Goal: Obtain resource: Download file/media

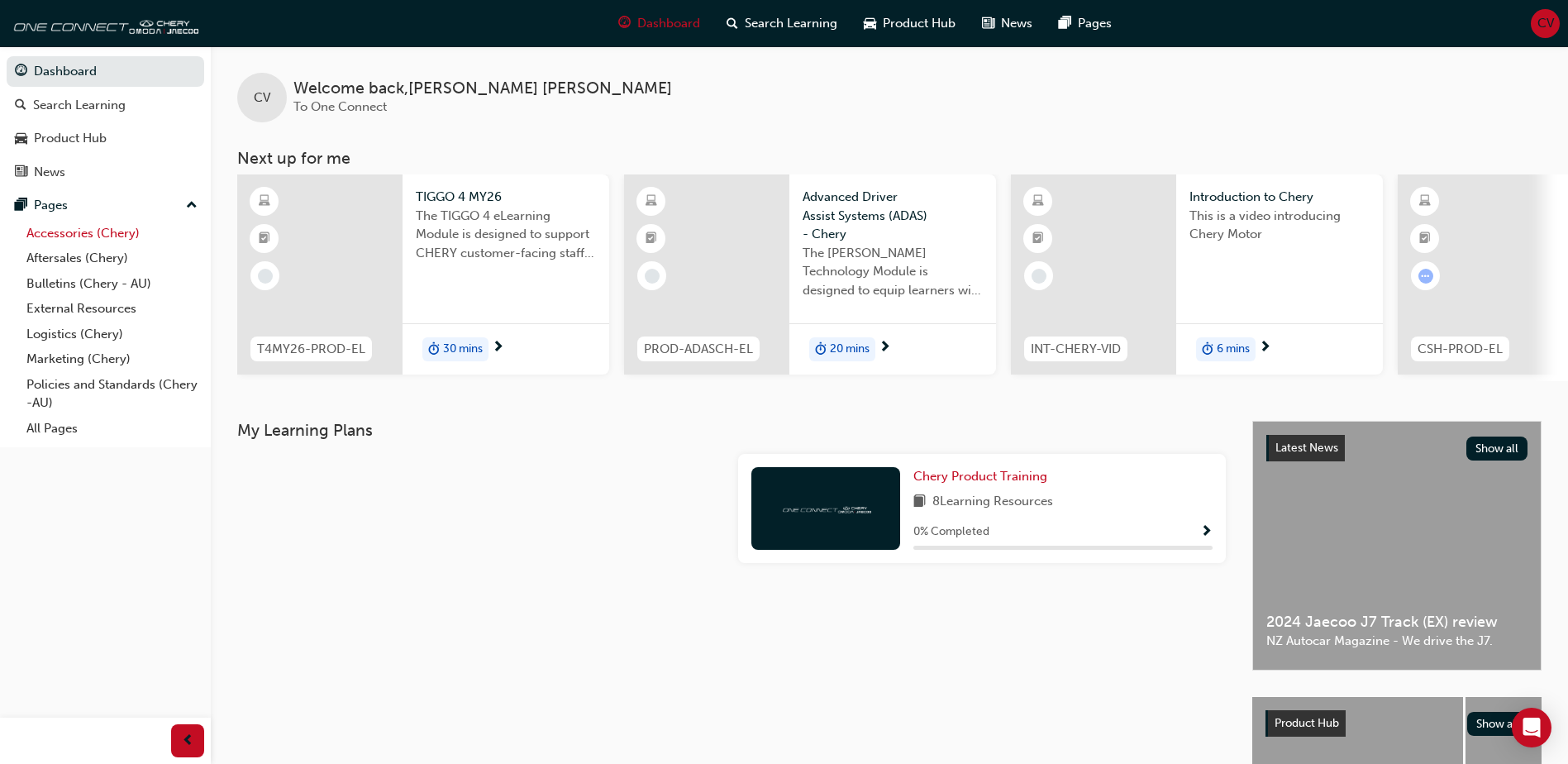
click at [67, 231] on link "Accessories (Chery)" at bounding box center [112, 233] width 184 height 25
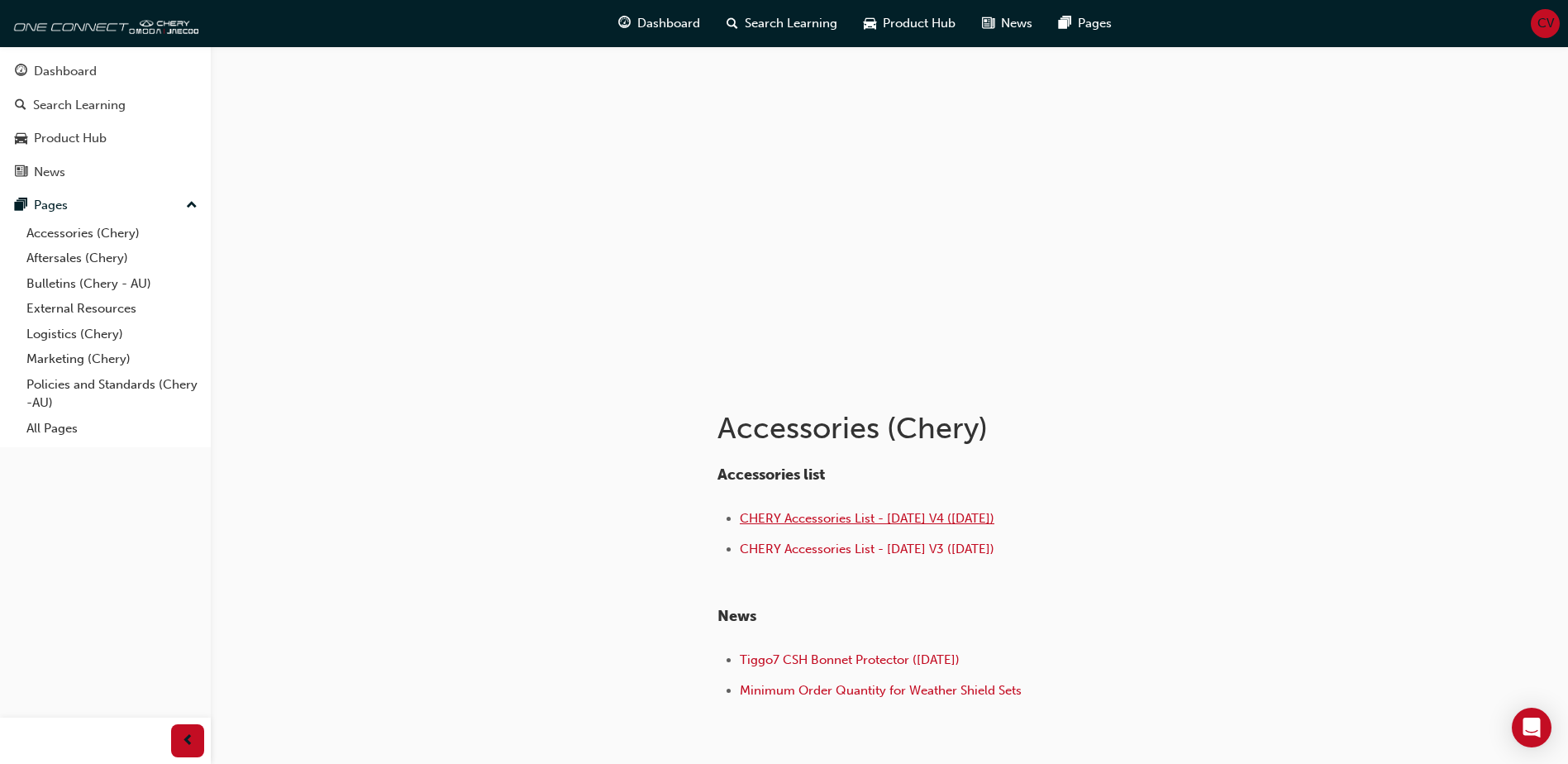
click at [783, 517] on span "CHERY Accessories List - [DATE] V4 ([DATE])" at bounding box center [867, 518] width 255 height 15
click at [796, 553] on span "CHERY Accessories List - [DATE] V3 ([DATE])" at bounding box center [867, 549] width 255 height 15
